Goal: Task Accomplishment & Management: Complete application form

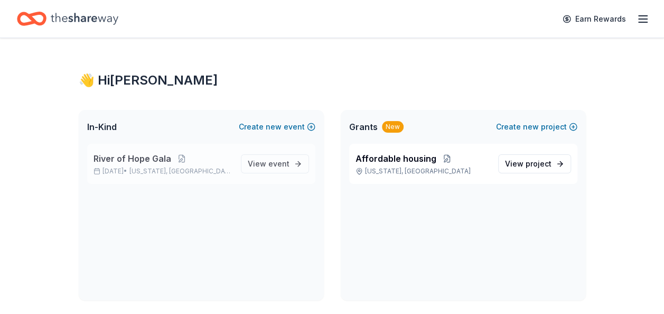
click at [149, 156] on span "River of Hope Gala" at bounding box center [132, 158] width 78 height 13
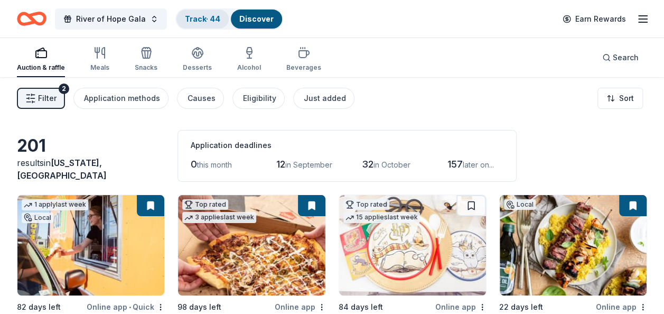
click at [205, 15] on link "Track · 44" at bounding box center [202, 18] width 35 height 9
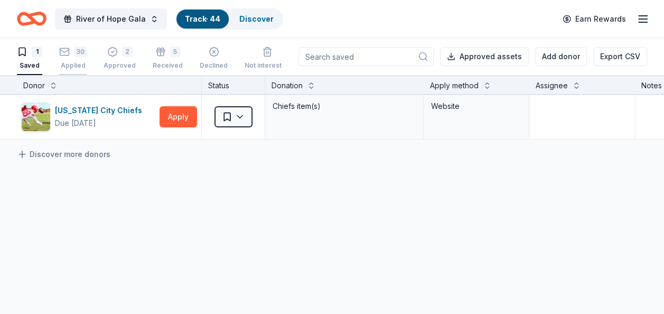
click at [70, 57] on div "30 Applied" at bounding box center [72, 57] width 27 height 23
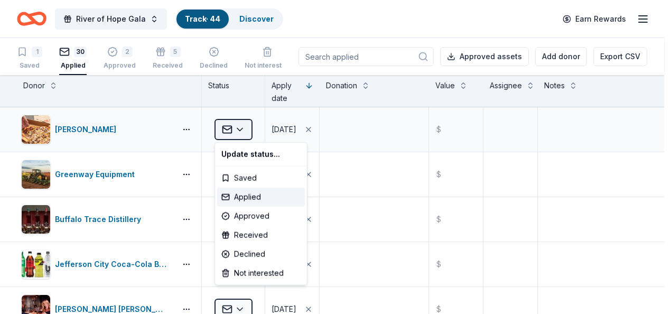
click at [242, 131] on html "River of Hope Gala Track · 44 Discover Earn Rewards 1 Saved 30 Applied 2 Approv…" at bounding box center [336, 157] width 672 height 314
click at [240, 257] on div "Declined" at bounding box center [261, 253] width 88 height 19
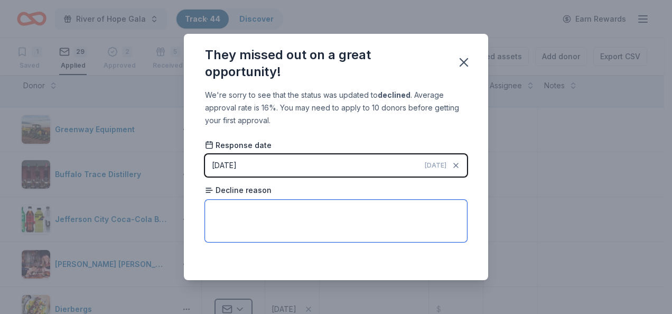
click at [233, 216] on textarea at bounding box center [336, 221] width 262 height 42
type textarea "helping others in the community"
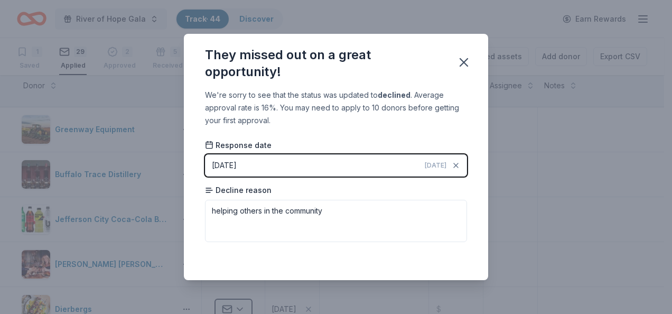
click at [286, 166] on button "[DATE] [DATE]" at bounding box center [336, 165] width 262 height 22
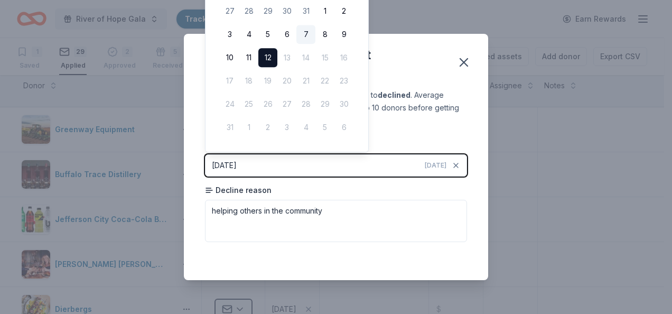
click at [301, 36] on button "7" at bounding box center [305, 34] width 19 height 19
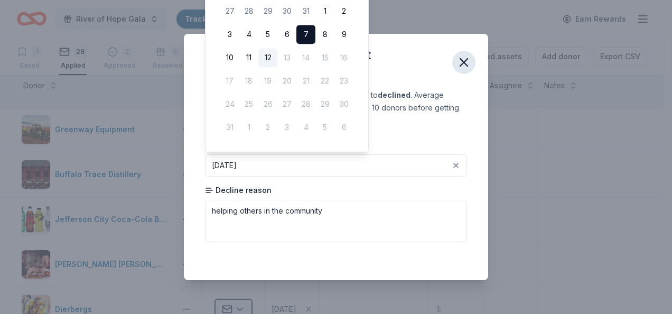
click at [465, 63] on icon "button" at bounding box center [463, 62] width 7 height 7
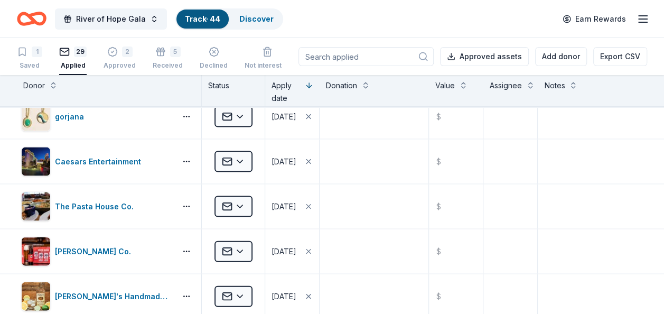
scroll to position [1092, 0]
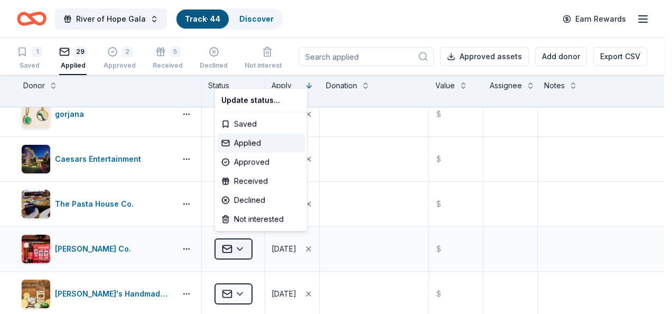
click at [238, 242] on html "River of Hope Gala Track · 44 Discover Earn Rewards 1 Saved 29 Applied 2 Approv…" at bounding box center [336, 157] width 672 height 314
click at [244, 157] on div "Approved" at bounding box center [261, 162] width 88 height 19
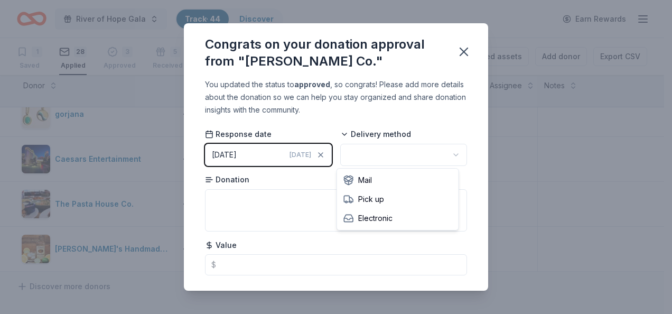
click at [367, 154] on html "River of Hope Gala Track · 44 Discover Earn Rewards 1 Saved 28 Applied 3 Approv…" at bounding box center [336, 157] width 672 height 314
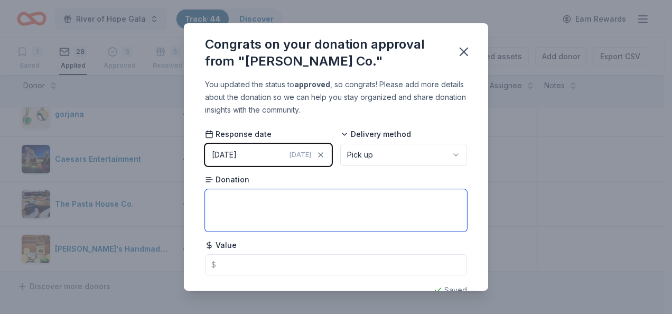
click at [264, 190] on textarea at bounding box center [336, 210] width 262 height 42
type textarea "case of beer"
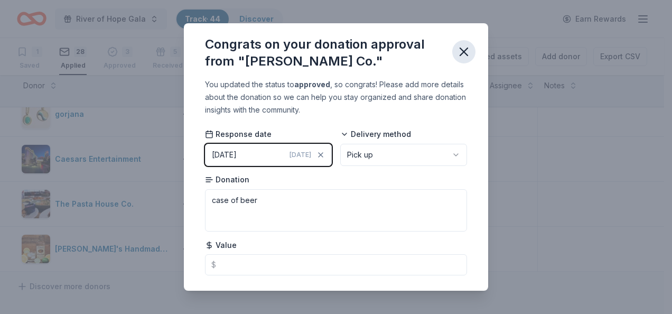
click at [464, 51] on icon "button" at bounding box center [463, 51] width 7 height 7
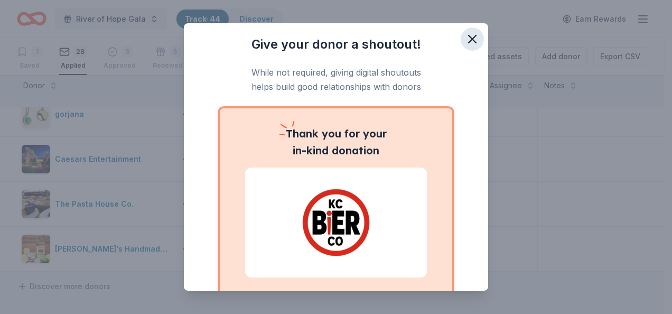
click at [468, 40] on icon "button" at bounding box center [471, 38] width 7 height 7
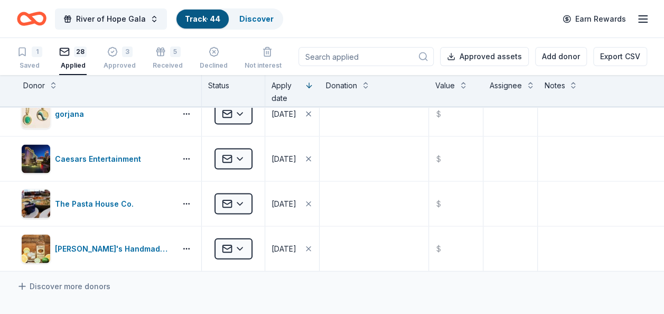
click at [24, 18] on icon "Home" at bounding box center [32, 18] width 30 height 25
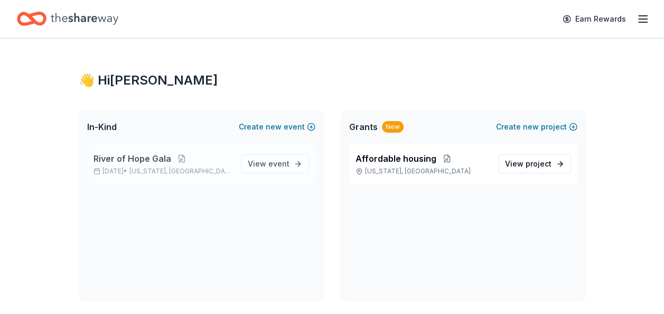
click at [111, 154] on span "River of Hope Gala" at bounding box center [132, 158] width 78 height 13
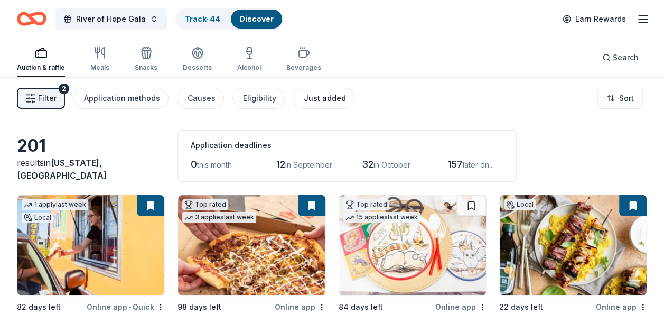
click at [326, 97] on div "Just added" at bounding box center [325, 98] width 42 height 13
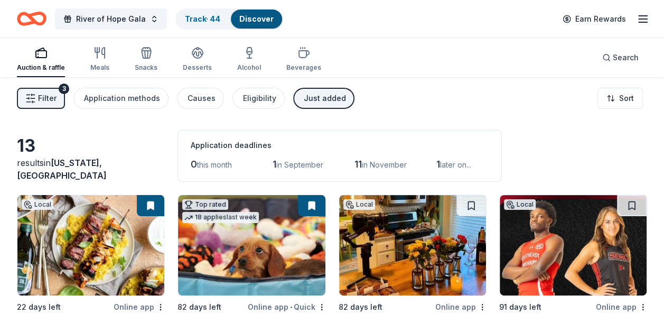
click at [23, 18] on icon "Home" at bounding box center [32, 18] width 30 height 25
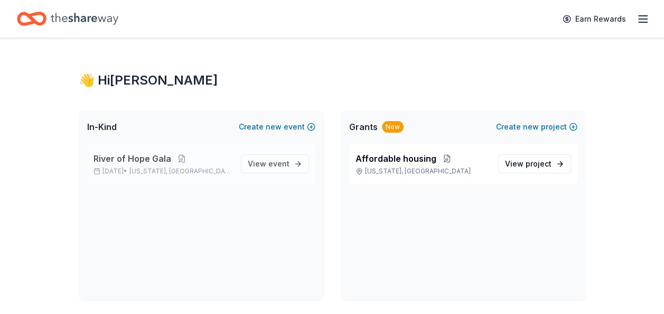
click at [111, 161] on span "River of Hope Gala" at bounding box center [132, 158] width 78 height 13
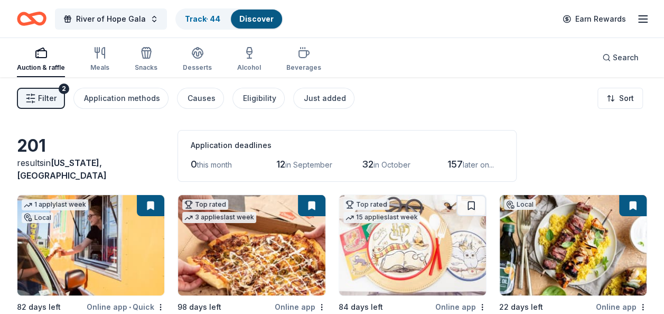
click at [42, 100] on span "Filter" at bounding box center [47, 98] width 18 height 13
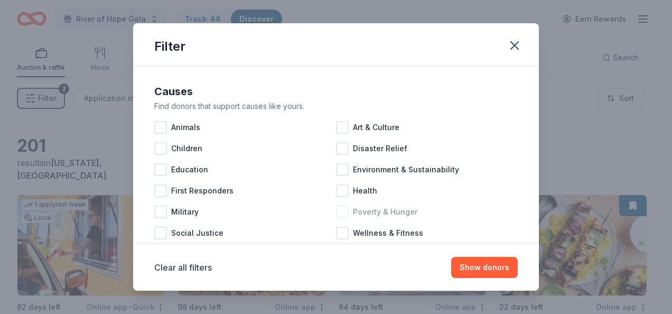
click at [336, 211] on div at bounding box center [342, 211] width 13 height 13
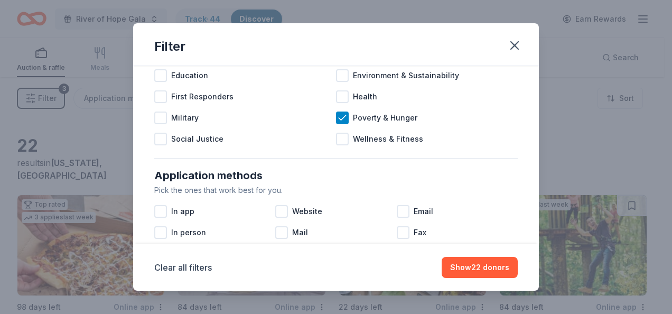
scroll to position [106, 0]
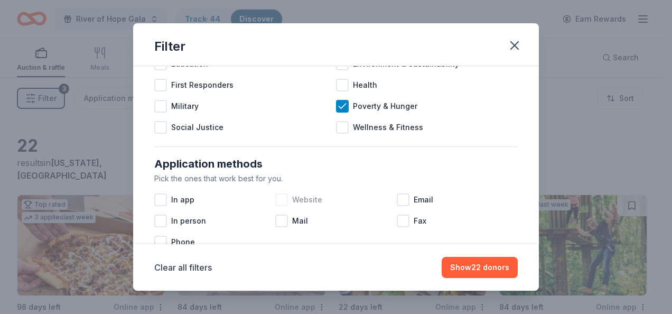
click at [280, 199] on div at bounding box center [281, 199] width 13 height 13
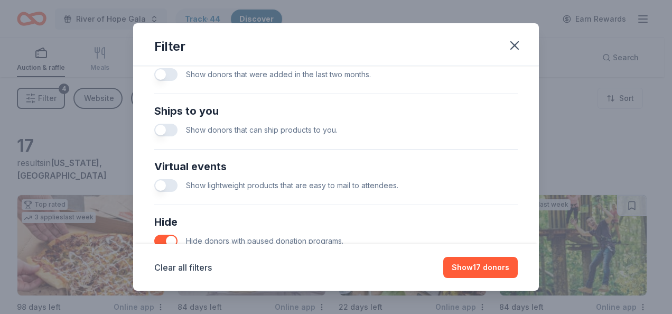
scroll to position [444, 0]
click at [167, 127] on button "button" at bounding box center [165, 129] width 23 height 13
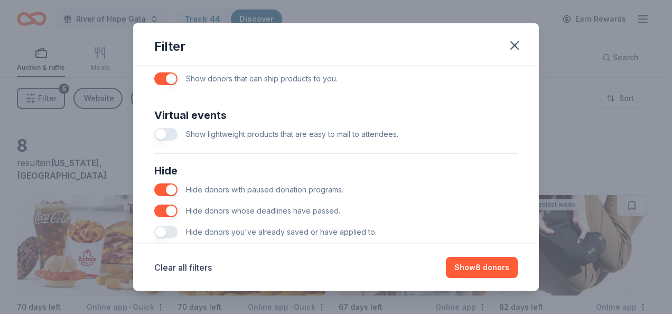
scroll to position [516, 0]
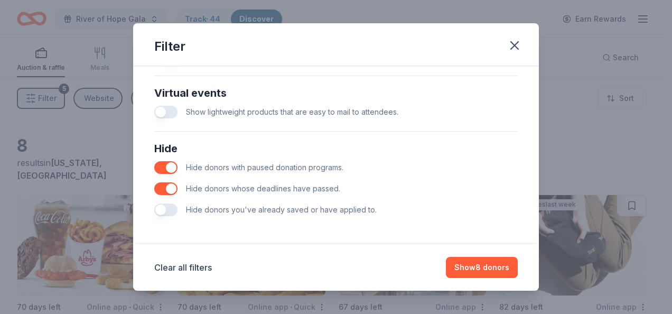
click at [172, 204] on button "button" at bounding box center [165, 209] width 23 height 13
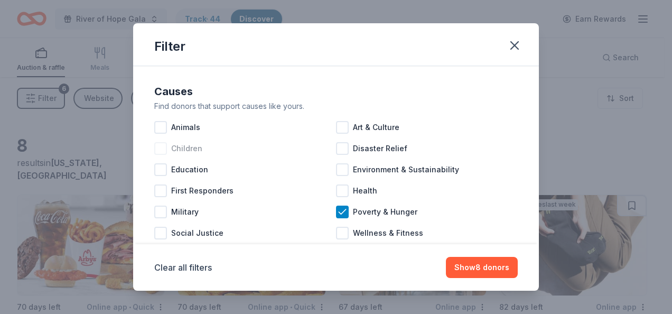
click at [156, 150] on div at bounding box center [160, 148] width 13 height 13
click at [337, 234] on div at bounding box center [342, 233] width 13 height 13
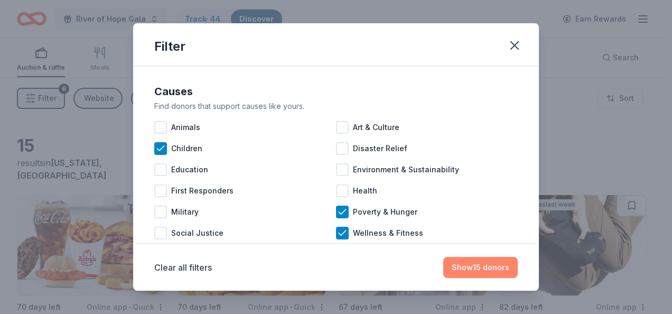
click at [480, 261] on button "Show 15 donors" at bounding box center [480, 267] width 74 height 21
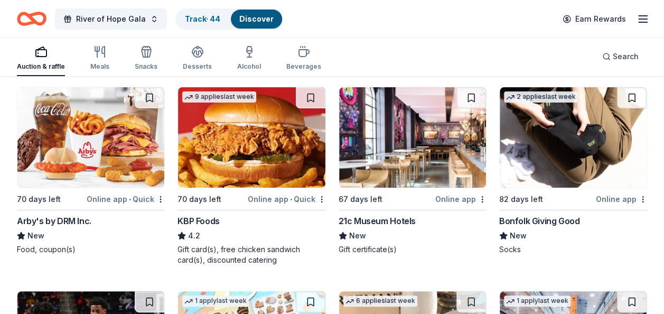
scroll to position [110, 0]
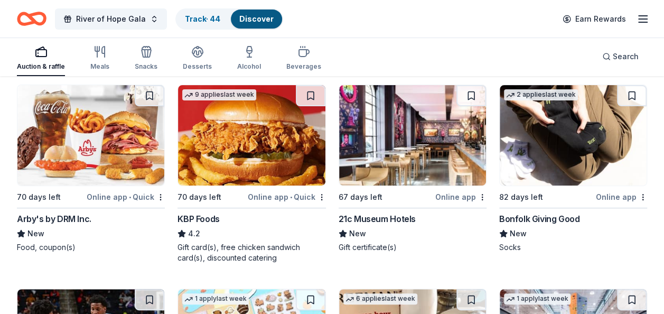
click at [422, 144] on img at bounding box center [412, 135] width 147 height 100
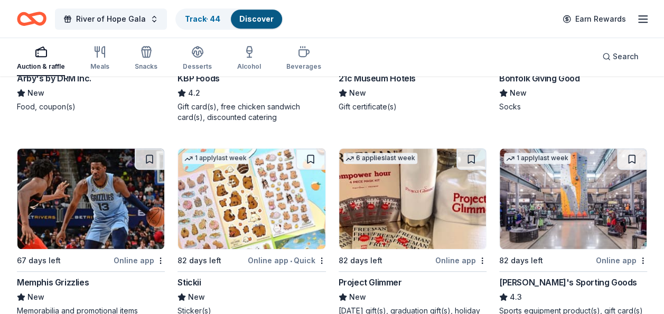
scroll to position [307, 0]
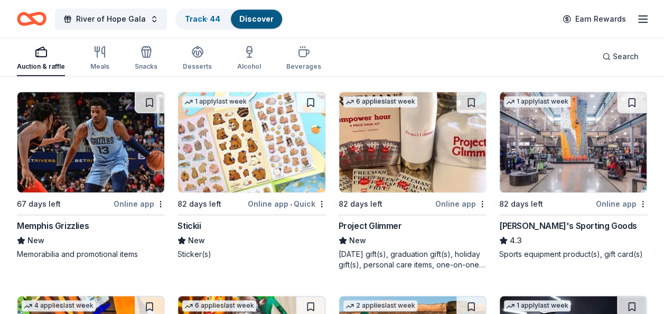
click at [569, 150] on img at bounding box center [572, 142] width 147 height 100
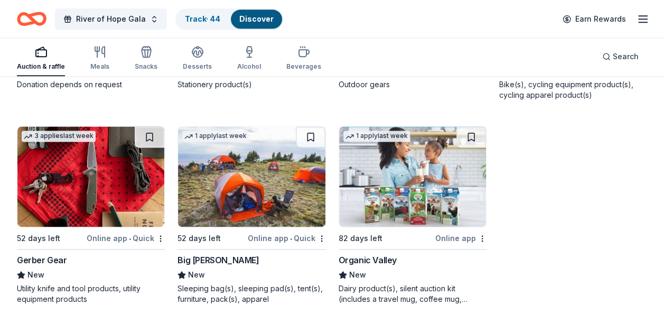
scroll to position [691, 0]
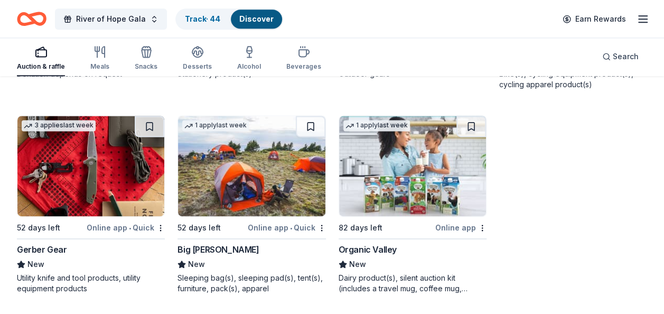
click at [53, 246] on div "Gerber Gear" at bounding box center [42, 249] width 50 height 13
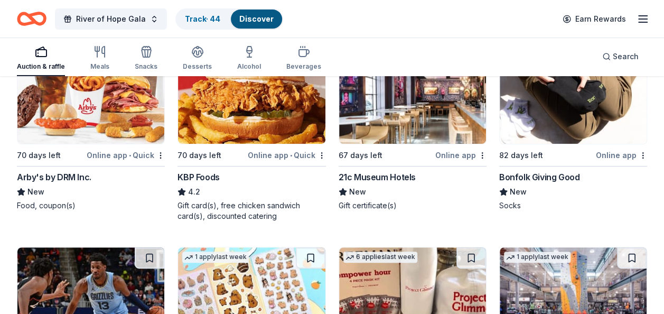
scroll to position [137, 0]
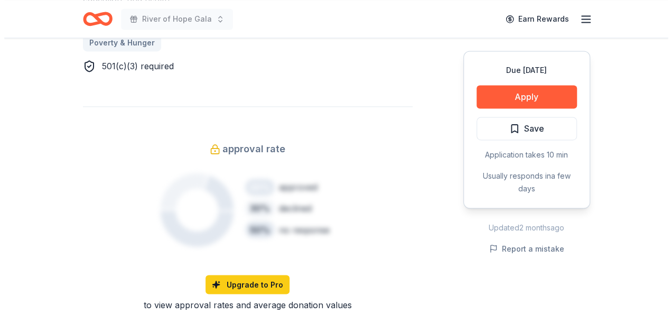
scroll to position [795, 0]
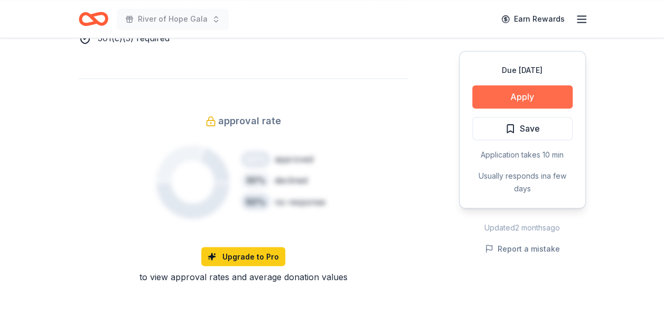
click at [551, 96] on button "Apply" at bounding box center [522, 96] width 100 height 23
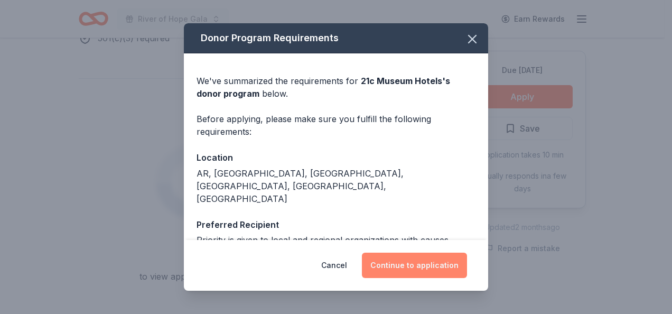
click at [419, 263] on button "Continue to application" at bounding box center [414, 264] width 105 height 25
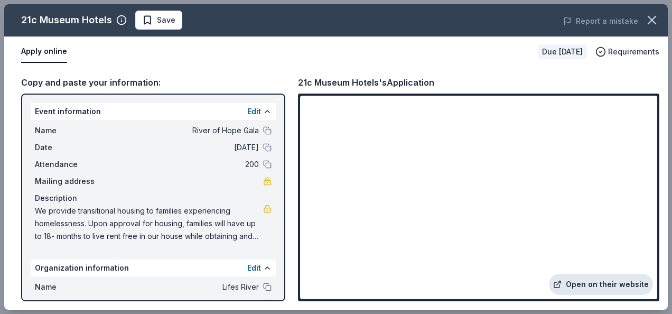
click at [590, 281] on link "Open on their website" at bounding box center [601, 284] width 104 height 21
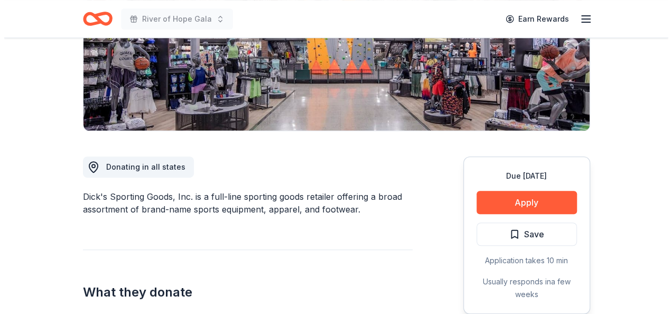
scroll to position [211, 0]
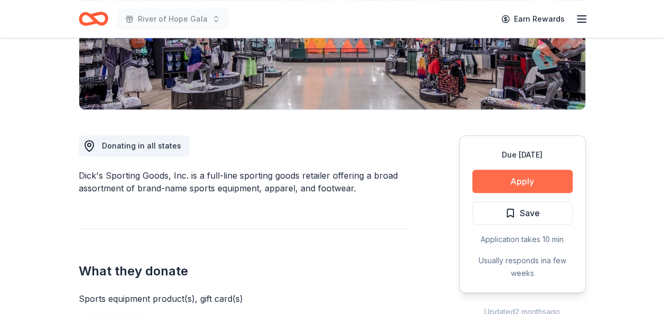
click at [533, 178] on button "Apply" at bounding box center [522, 180] width 100 height 23
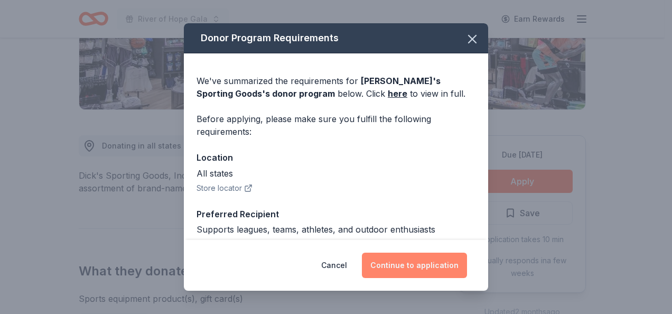
click at [428, 266] on button "Continue to application" at bounding box center [414, 264] width 105 height 25
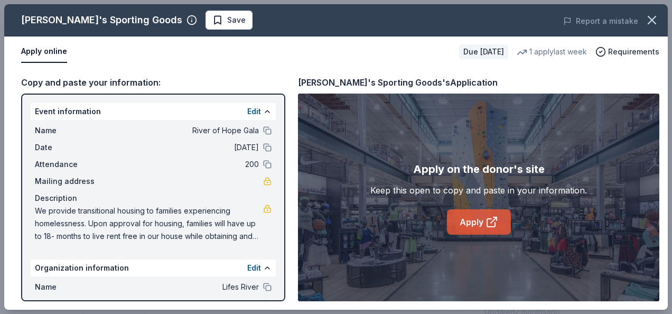
click at [483, 227] on link "Apply" at bounding box center [479, 221] width 64 height 25
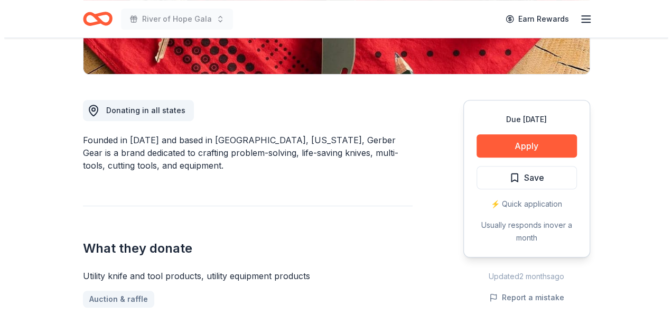
scroll to position [253, 0]
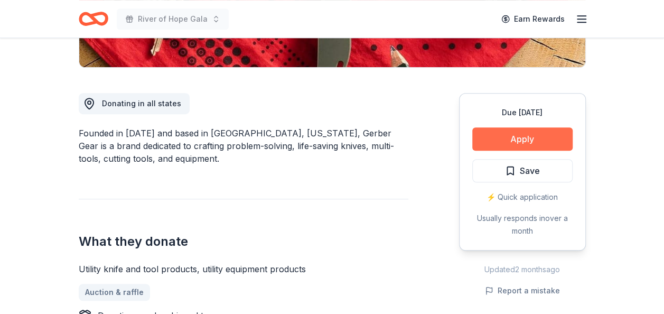
click at [528, 142] on button "Apply" at bounding box center [522, 138] width 100 height 23
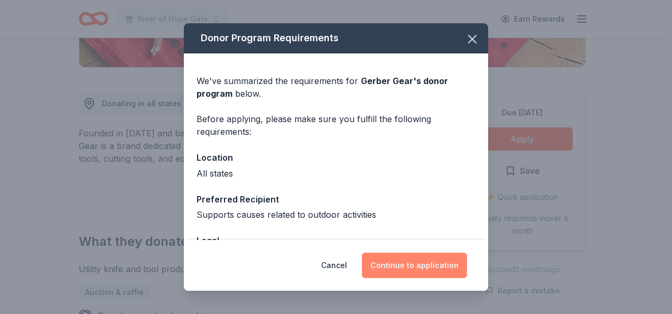
click at [414, 266] on button "Continue to application" at bounding box center [414, 264] width 105 height 25
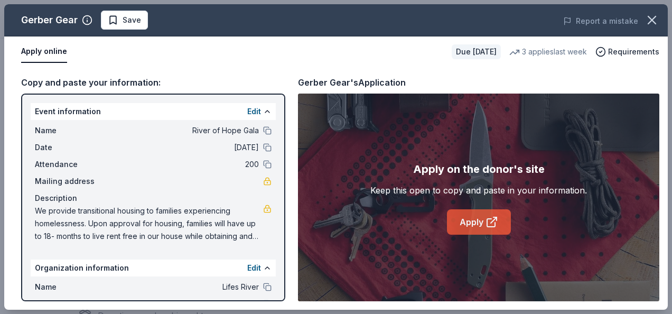
click at [471, 212] on link "Apply" at bounding box center [479, 221] width 64 height 25
